Goal: Task Accomplishment & Management: Use online tool/utility

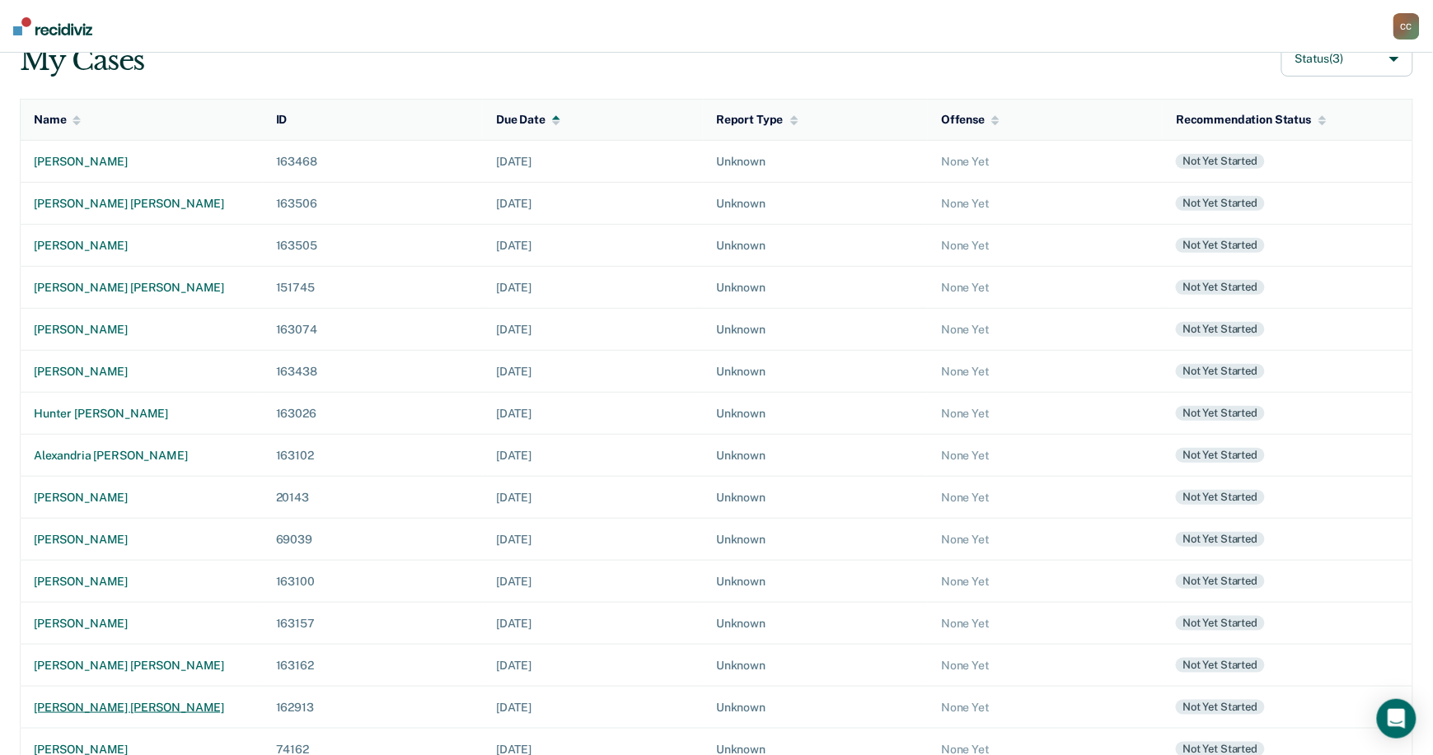
scroll to position [260, 0]
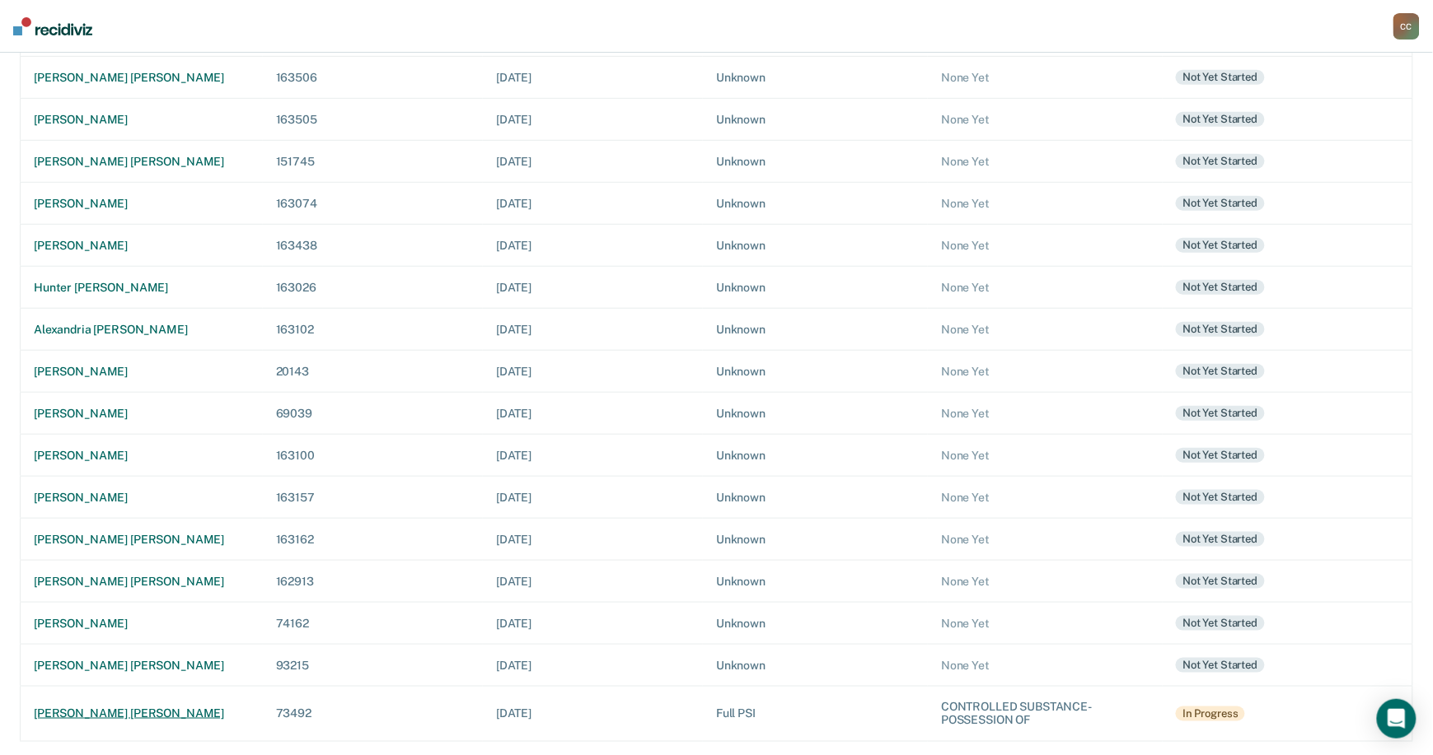
click at [92, 712] on div "[PERSON_NAME] [PERSON_NAME]" at bounding box center [142, 714] width 216 height 14
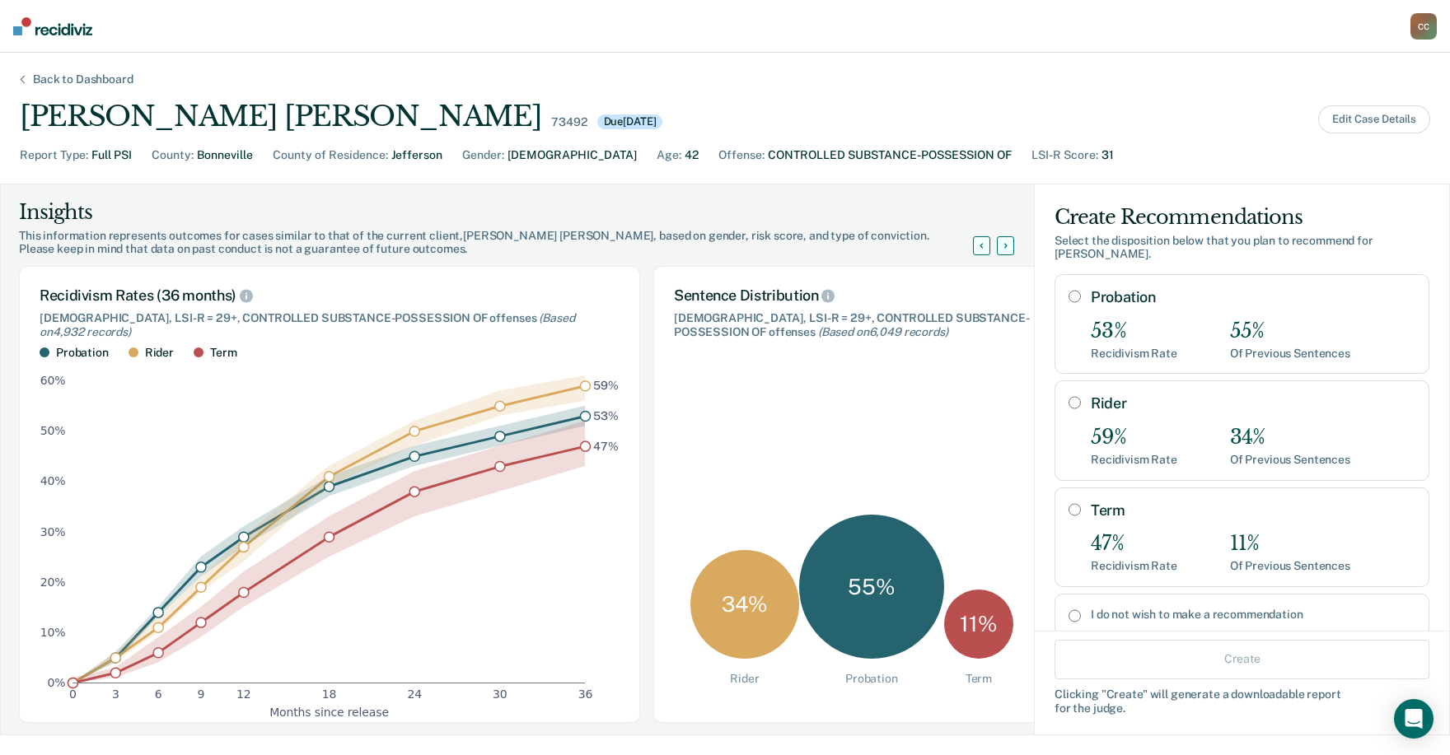
click at [1055, 400] on div "Rider 59% Recidivism Rate 34% Of Previous Sentences" at bounding box center [1242, 431] width 375 height 100
radio input "true"
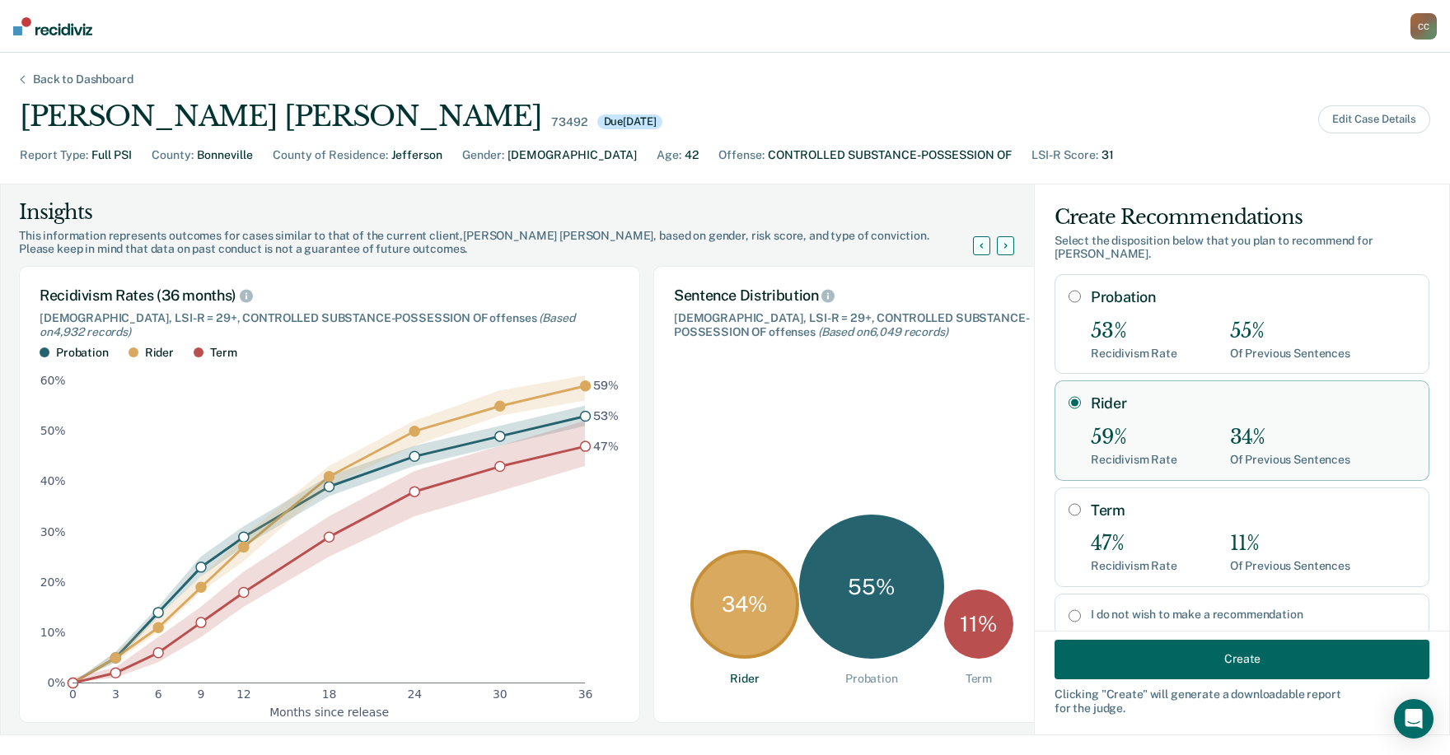
click at [1187, 676] on button "Create" at bounding box center [1242, 659] width 375 height 40
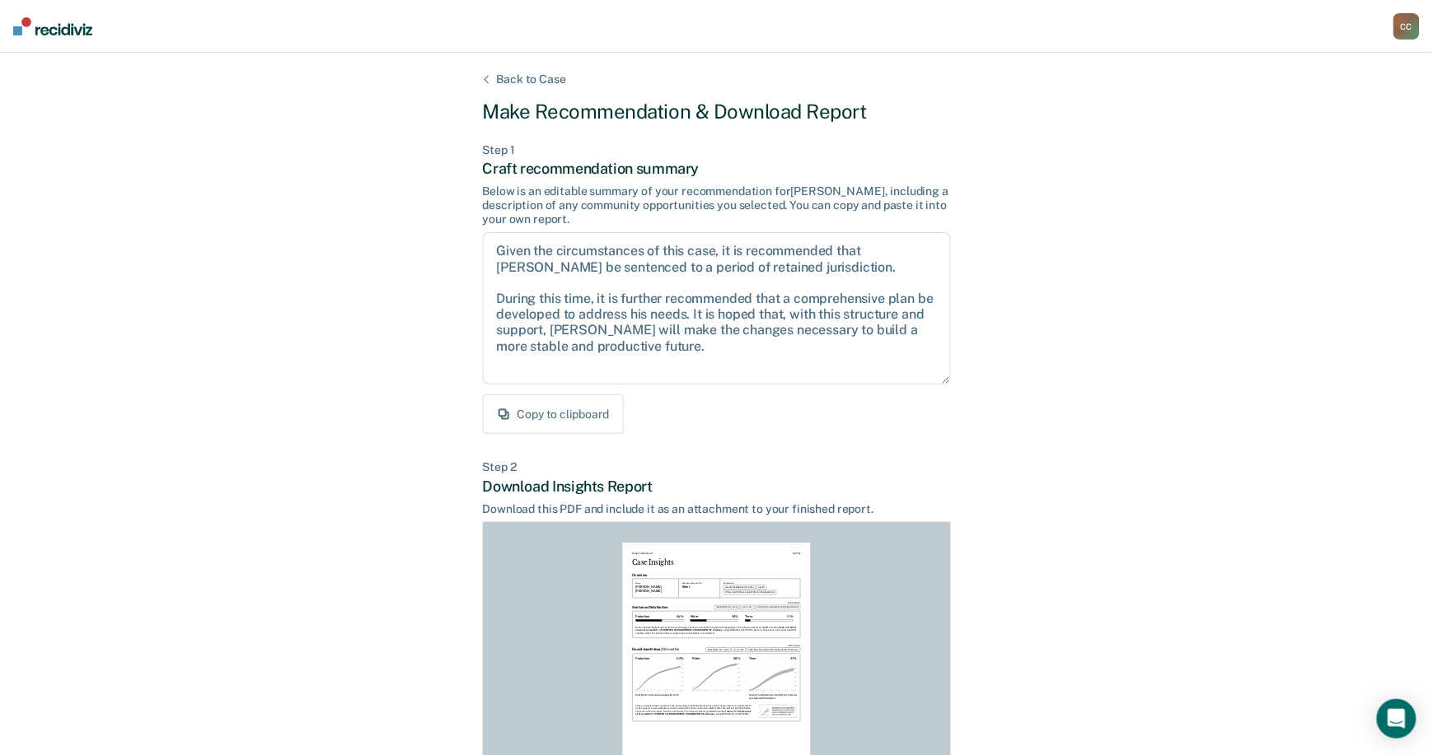
scroll to position [183, 0]
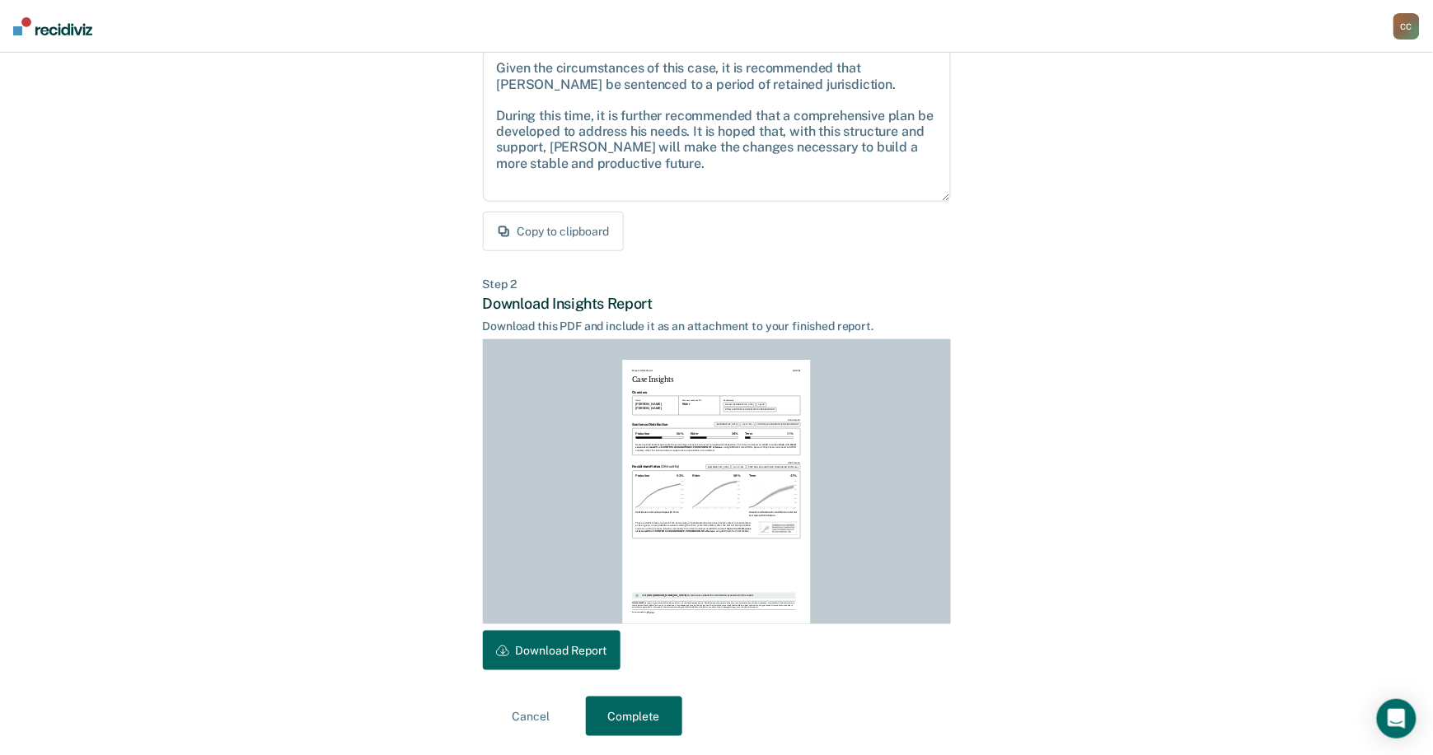
click at [597, 648] on button "Download Report" at bounding box center [552, 651] width 138 height 40
click at [657, 723] on button "Complete" at bounding box center [634, 717] width 96 height 40
